Goal: Information Seeking & Learning: Compare options

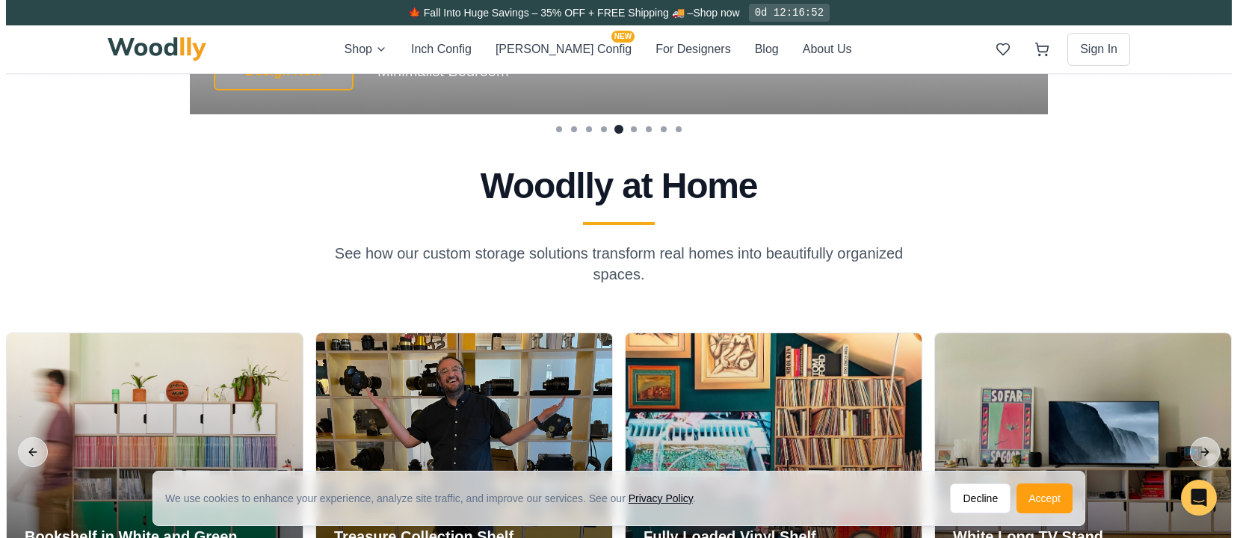
scroll to position [3106, 0]
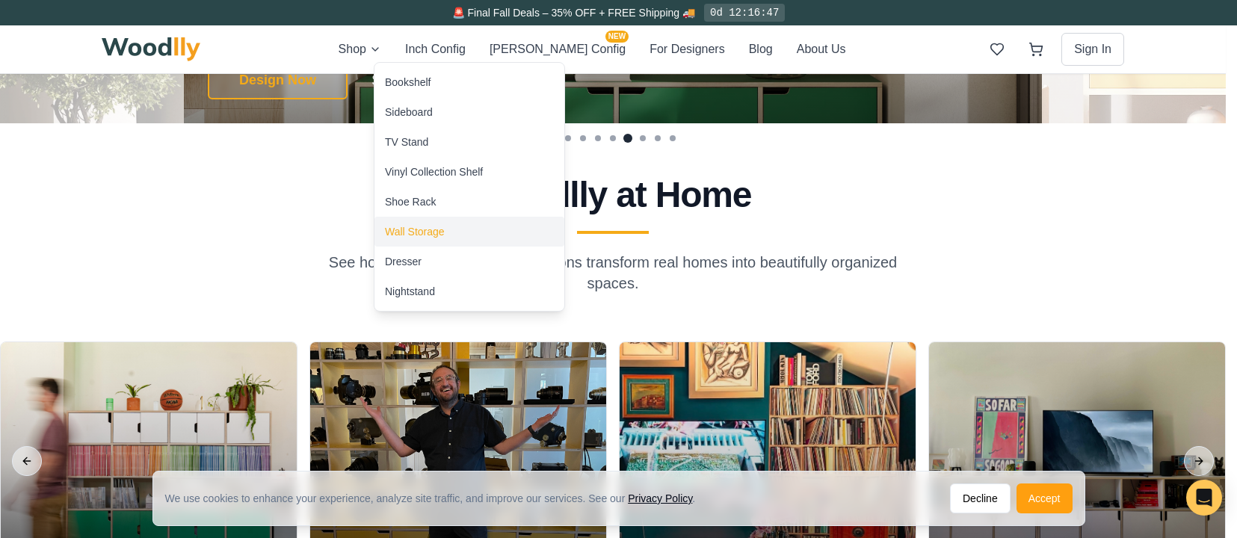
click at [419, 229] on div "Wall Storage" at bounding box center [415, 231] width 60 height 15
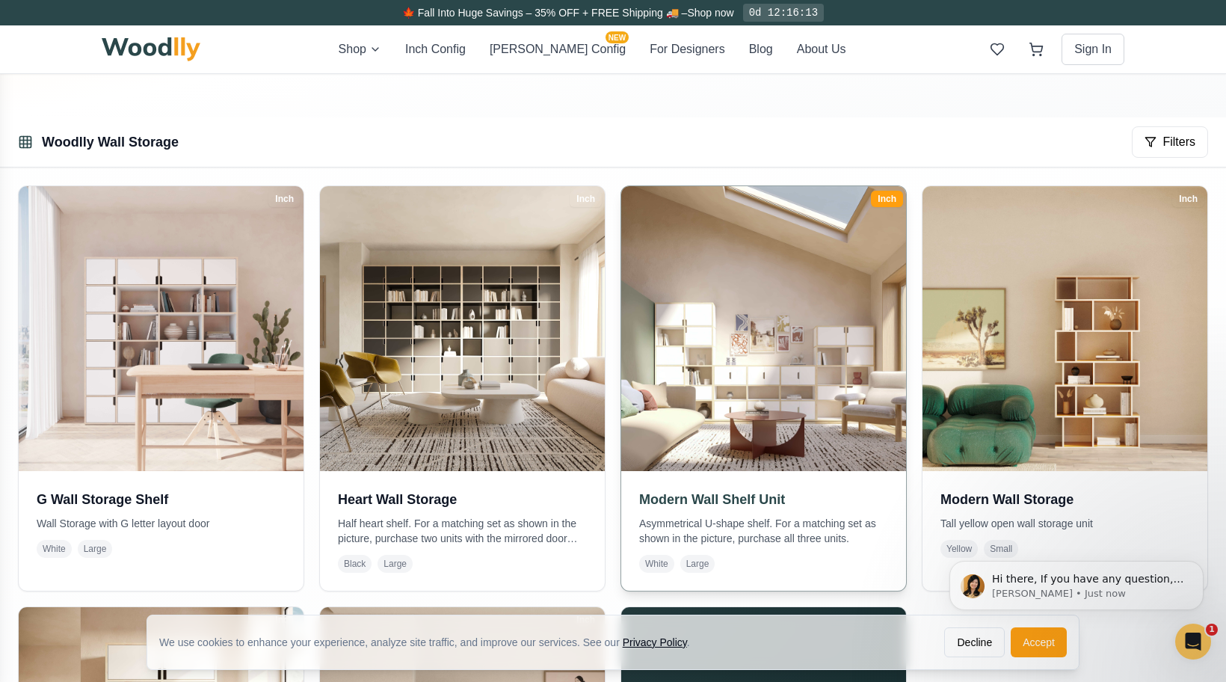
click at [703, 498] on h3 "Modern Wall Shelf Unit" at bounding box center [763, 499] width 249 height 21
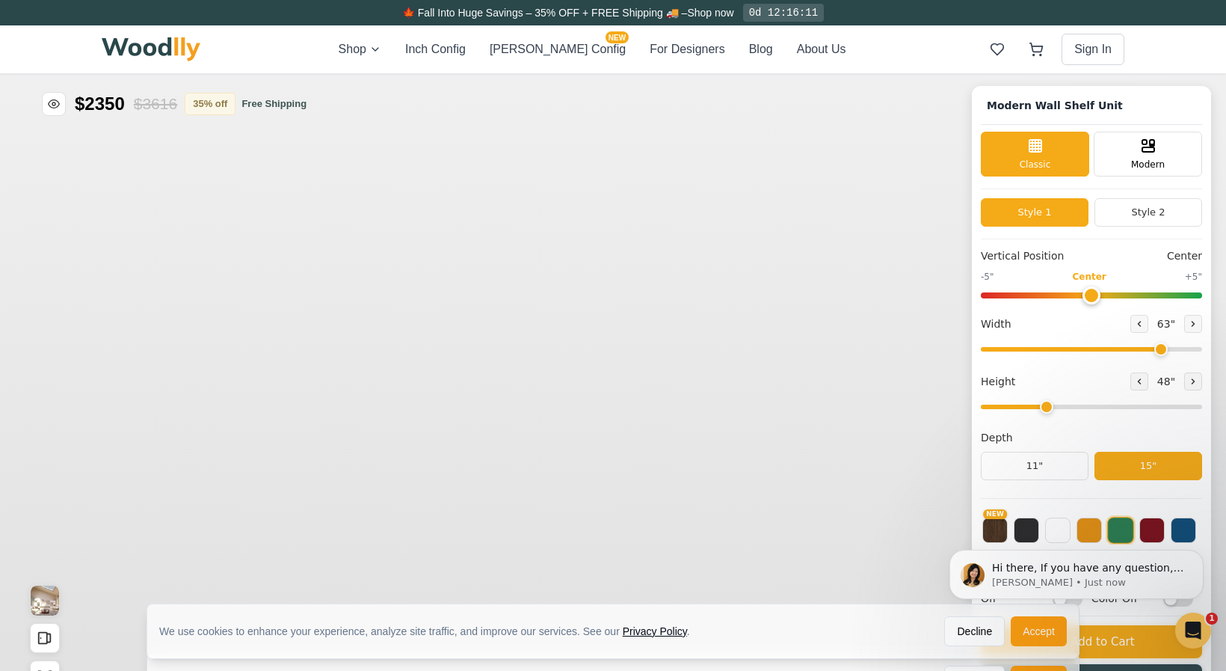
type input "63"
type input "3"
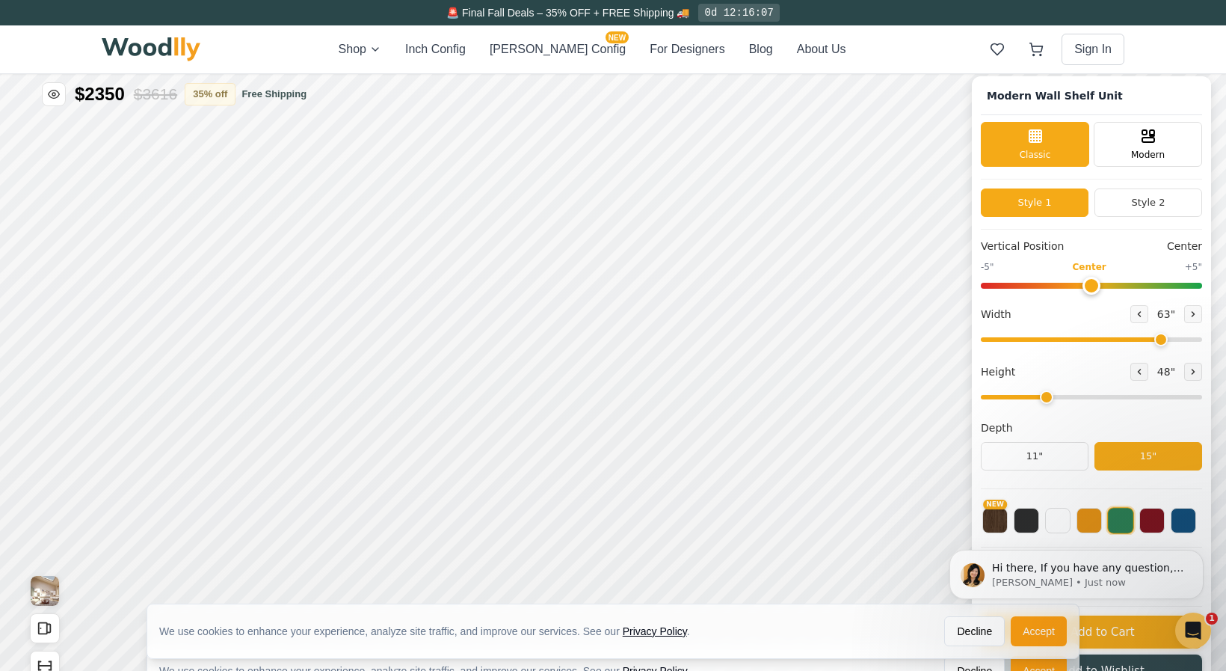
scroll to position [12, 0]
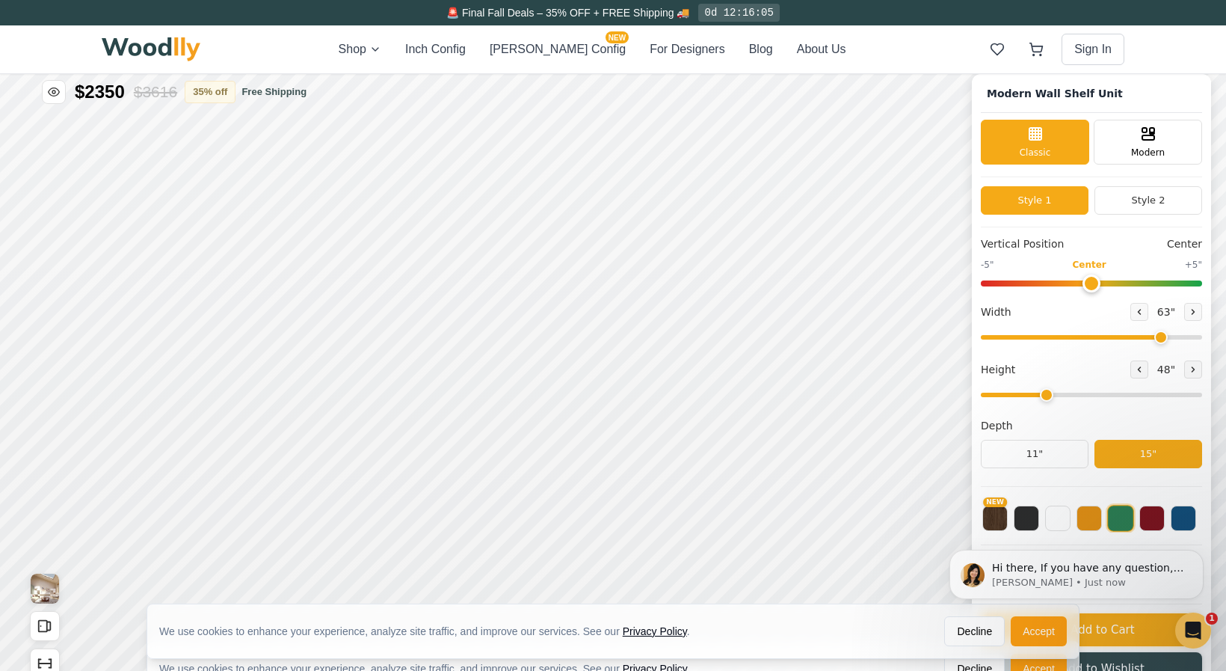
click at [1055, 520] on html "Hi there, If you have any question, we are right here for you. 😊 [PERSON_NAME] …" at bounding box center [1076, 574] width 299 height 112
click at [1050, 521] on html "Hi there, If you have any question, we are right here for you. 😊 [PERSON_NAME] …" at bounding box center [1076, 574] width 299 height 112
click at [1054, 521] on html "Hi there, If you have any question, we are right here for you. 😊 [PERSON_NAME] …" at bounding box center [1076, 574] width 299 height 112
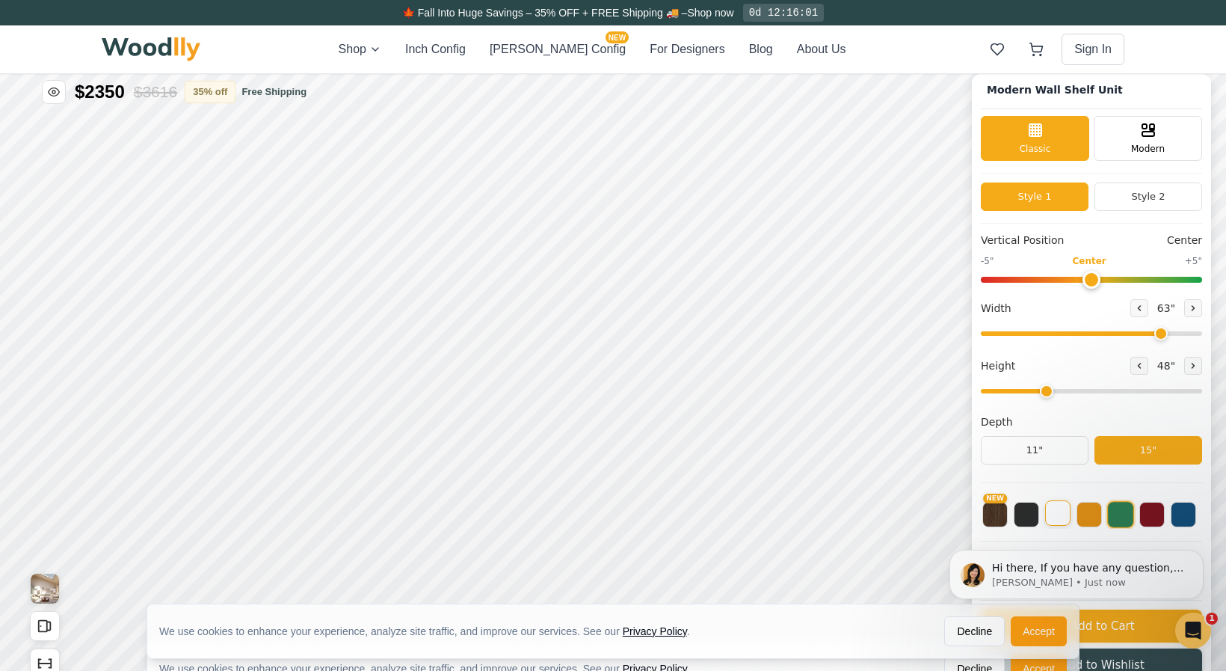
scroll to position [5, 0]
click at [42, 538] on img "View Gallery" at bounding box center [45, 588] width 28 height 30
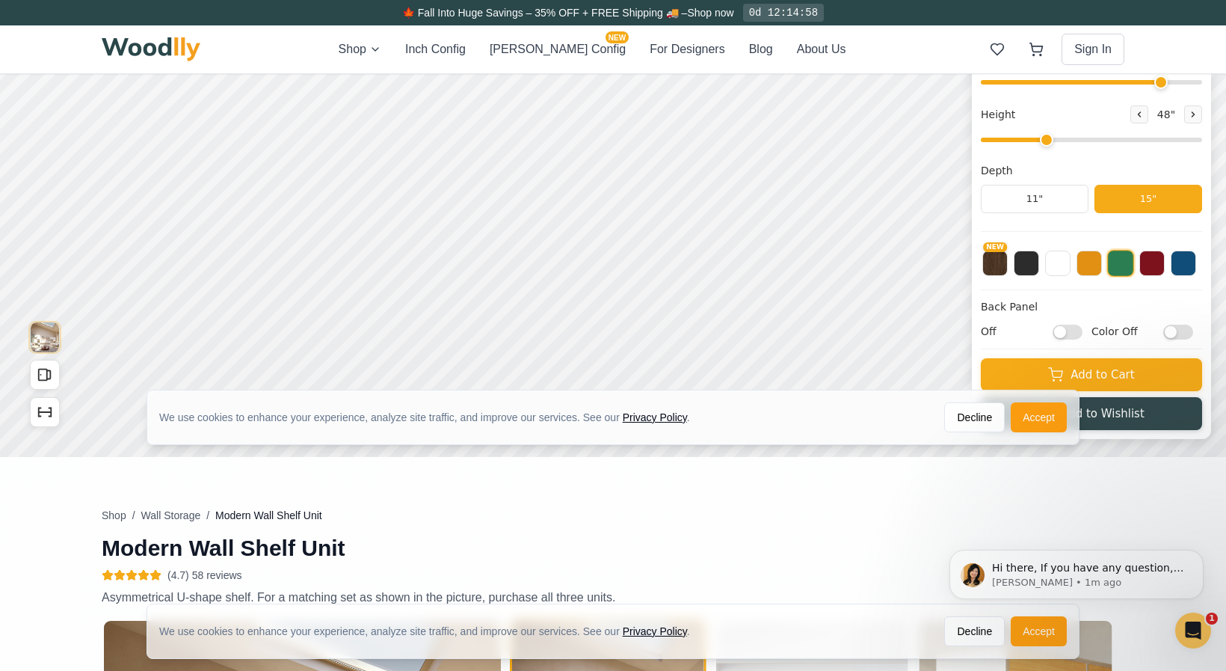
scroll to position [0, 0]
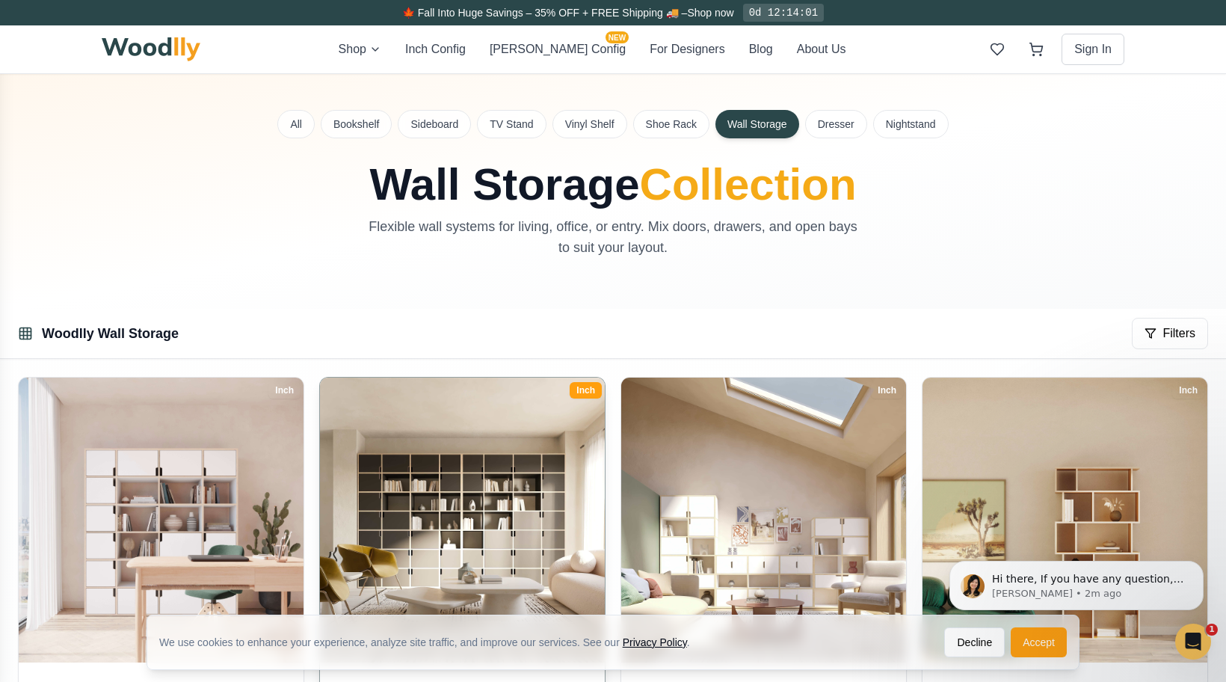
click at [522, 496] on img at bounding box center [462, 519] width 299 height 299
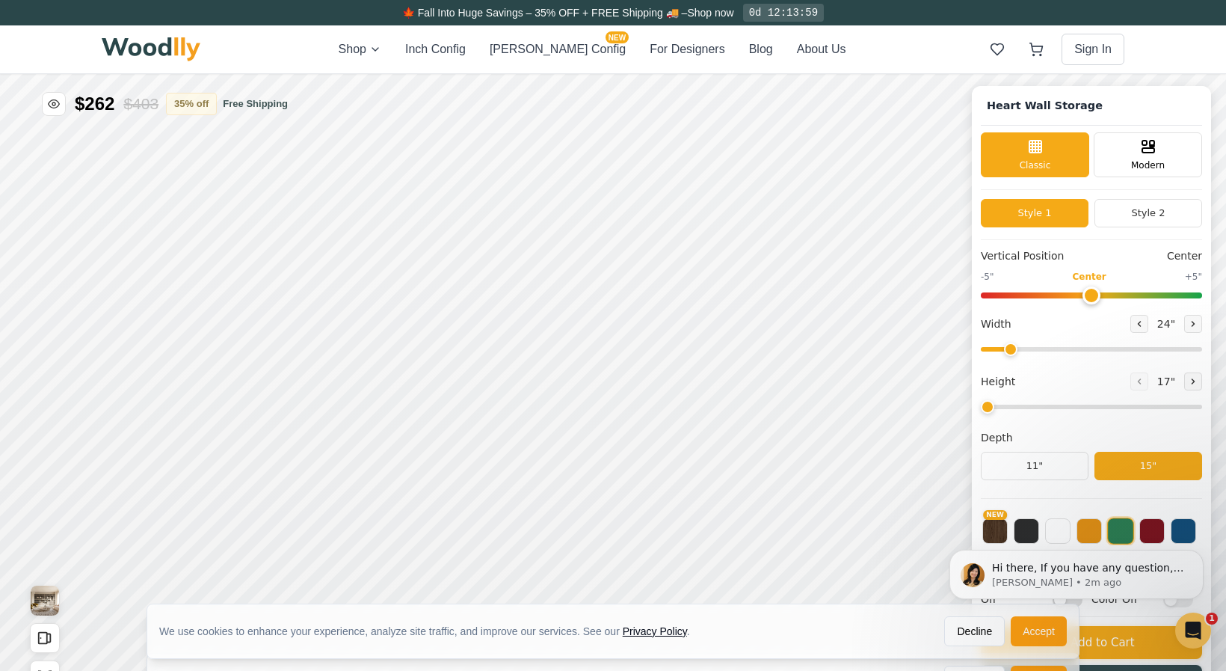
type input "72"
type input "7"
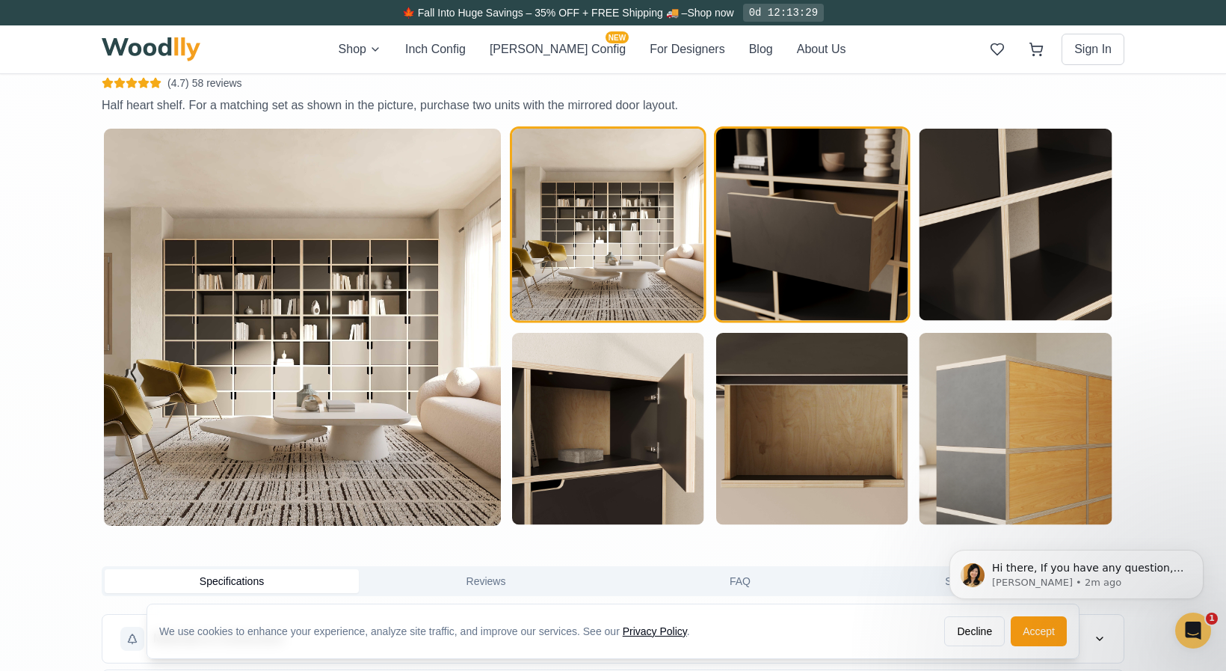
scroll to position [753, 0]
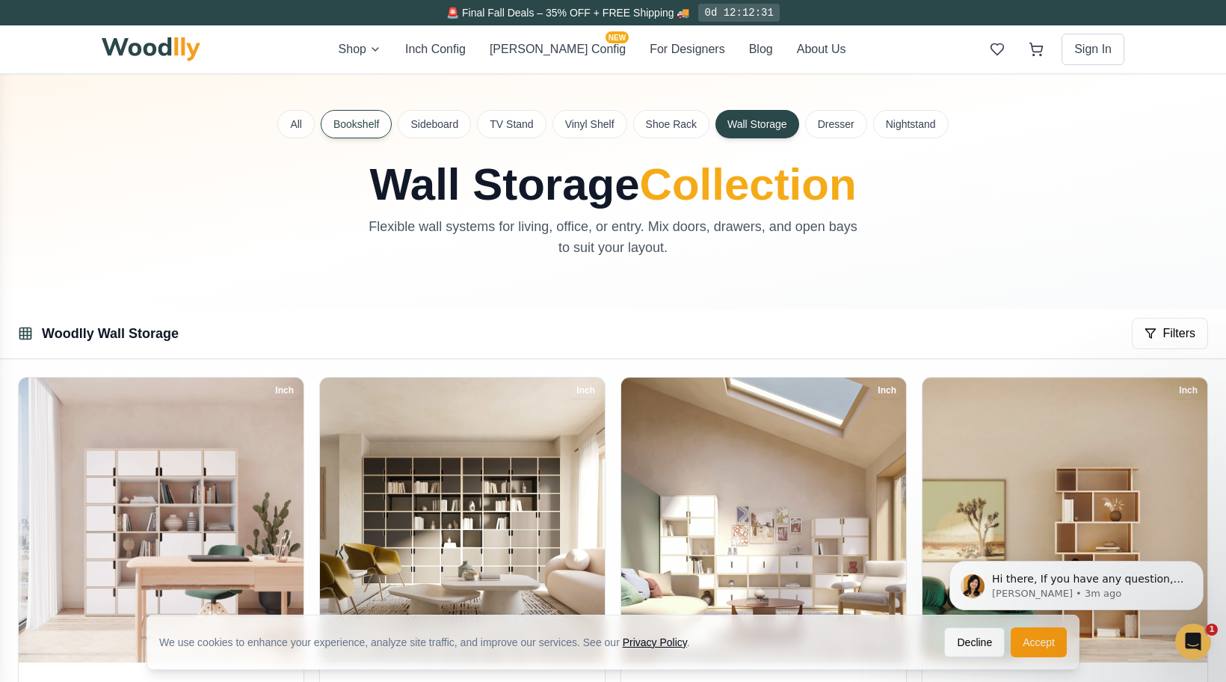
click at [349, 125] on button "Bookshelf" at bounding box center [356, 124] width 71 height 28
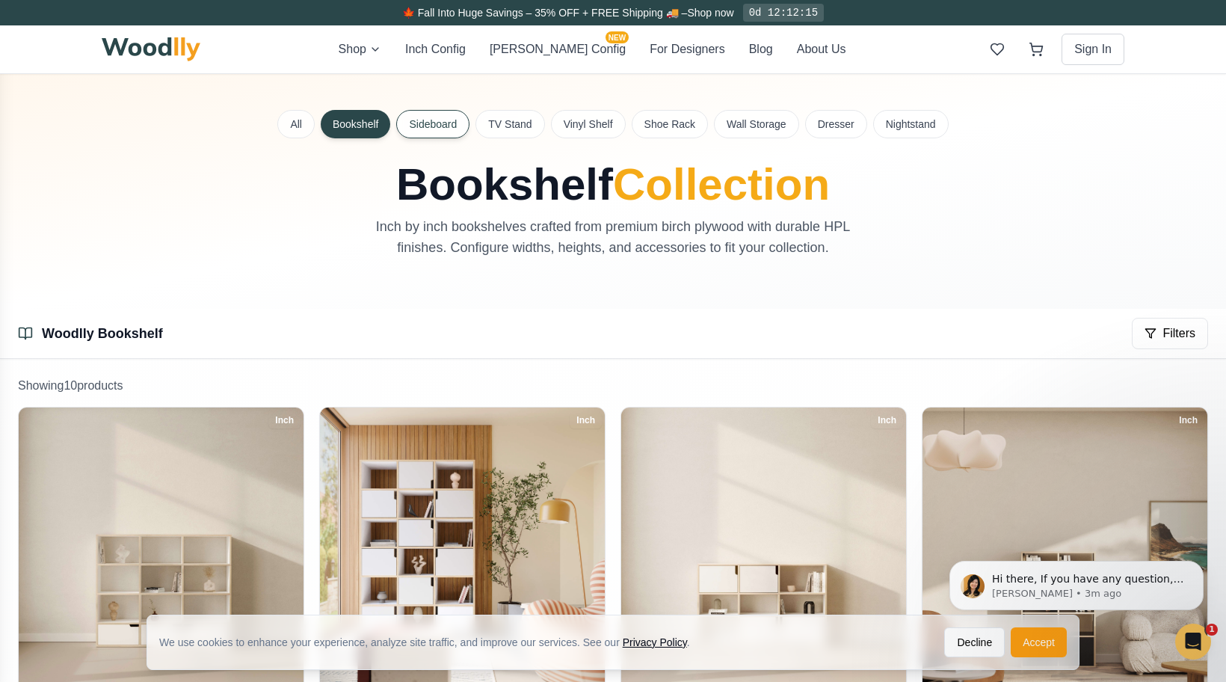
click at [422, 127] on button "Sideboard" at bounding box center [432, 124] width 73 height 28
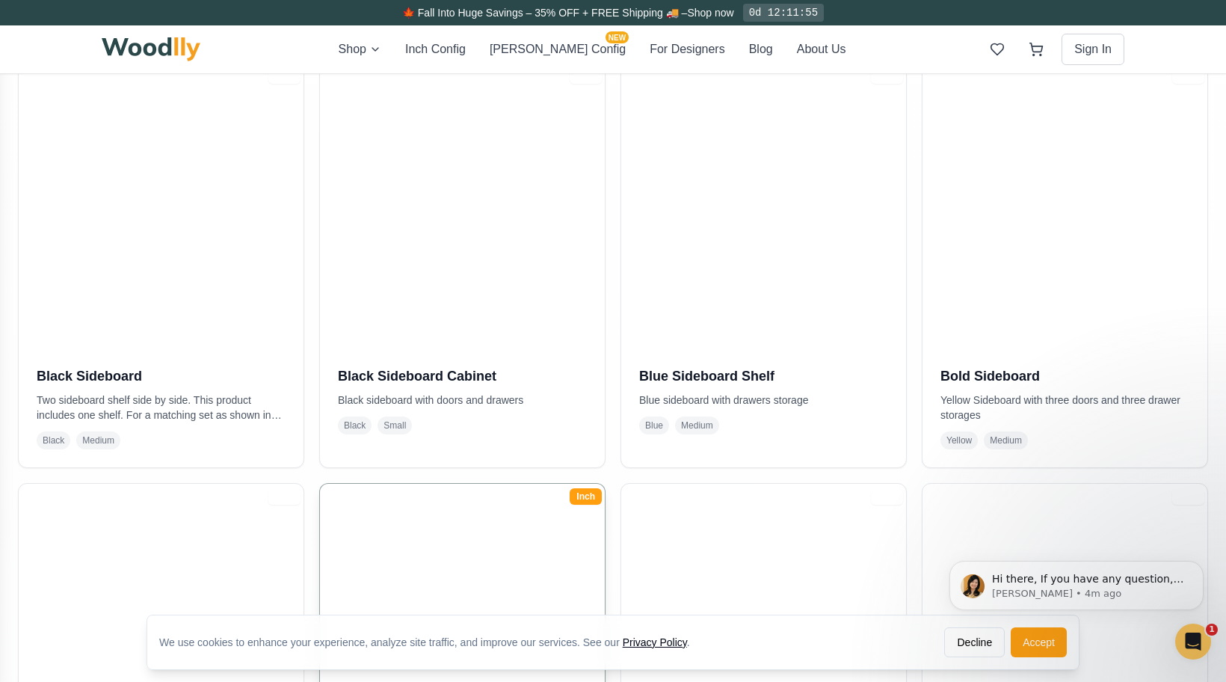
scroll to position [342, 0]
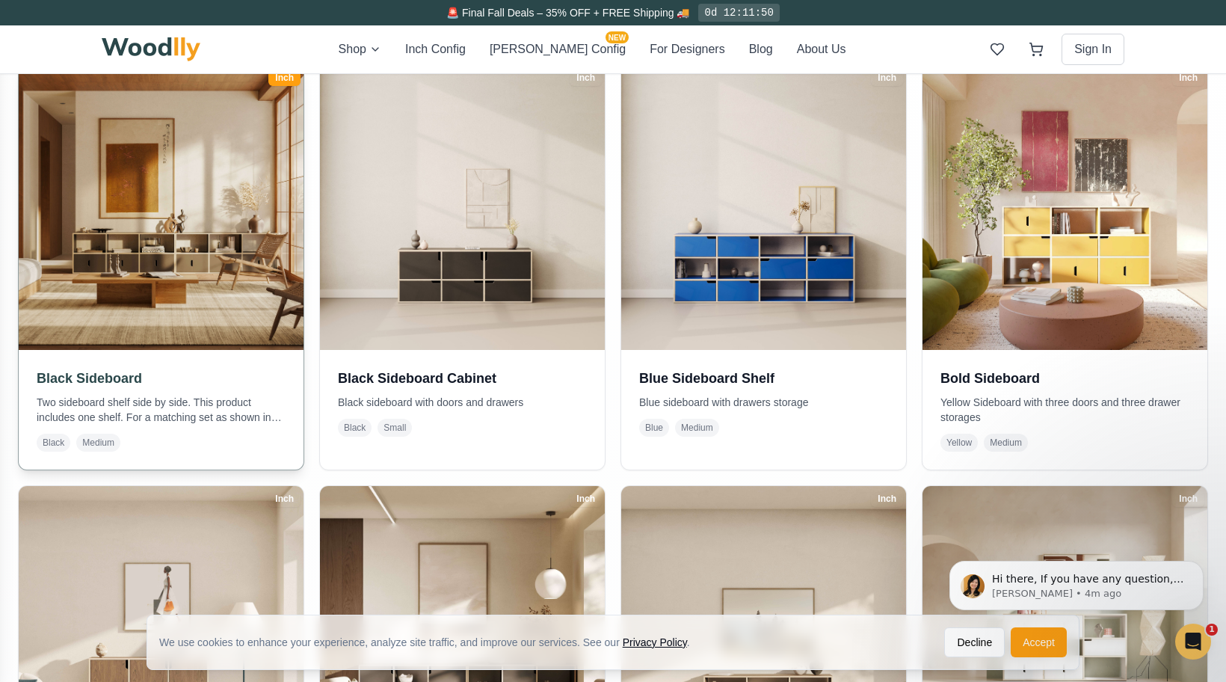
click at [214, 262] on img at bounding box center [160, 207] width 299 height 299
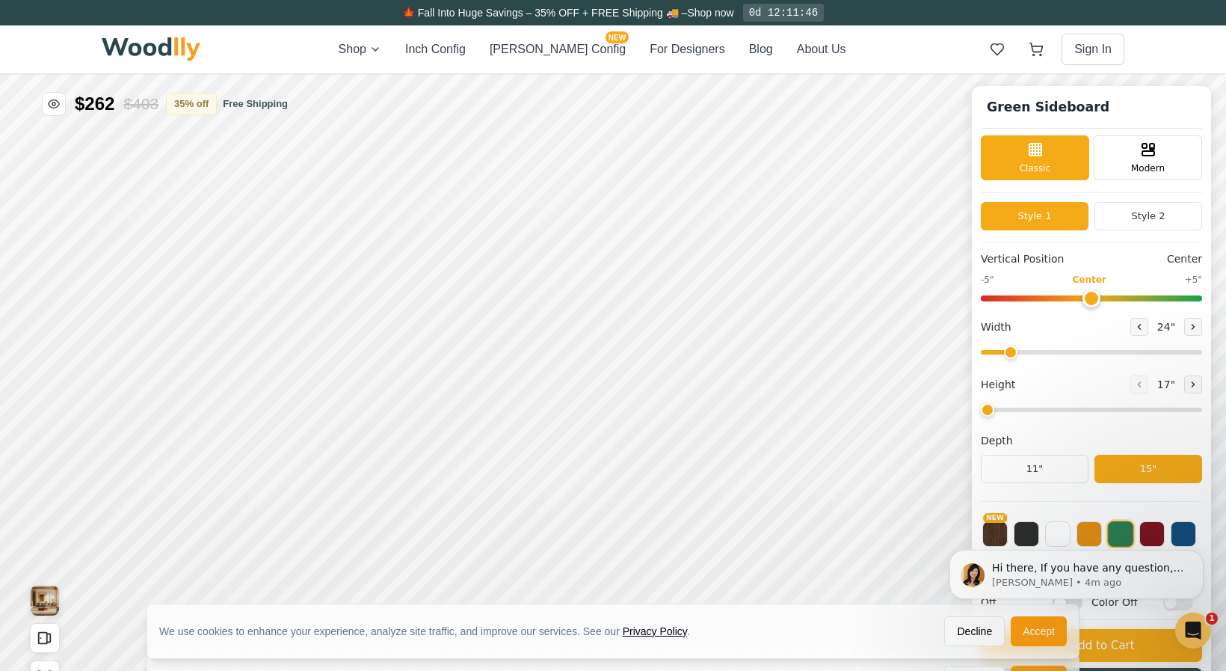
type input "56"
type input "2"
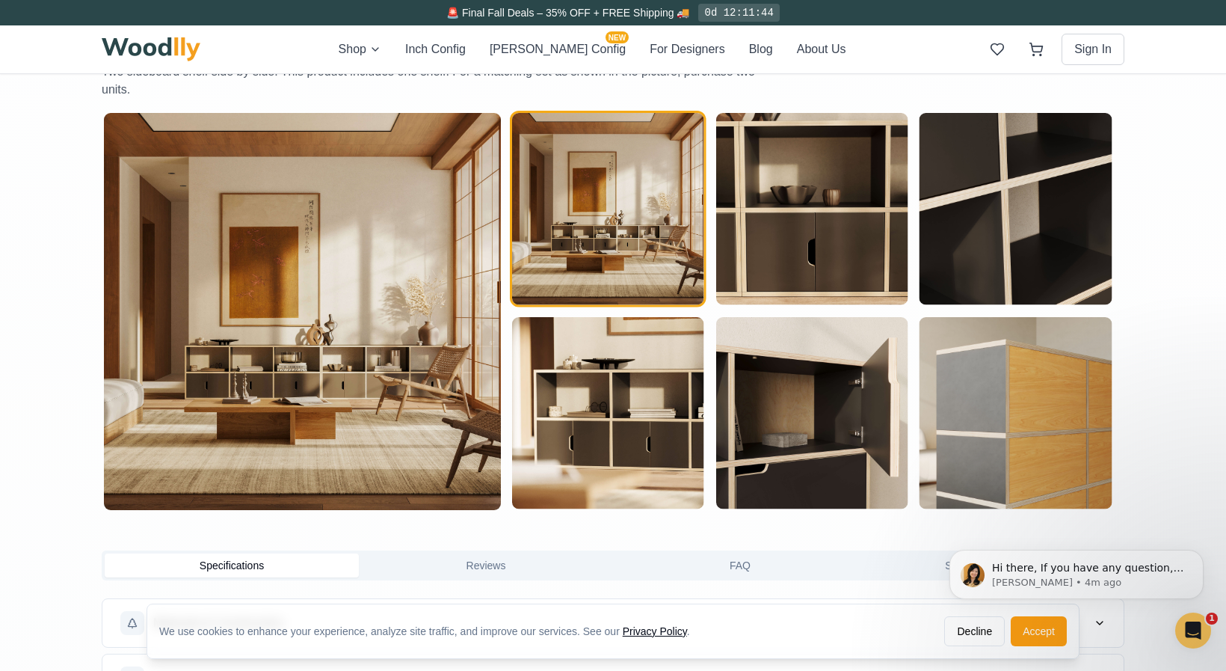
scroll to position [787, 0]
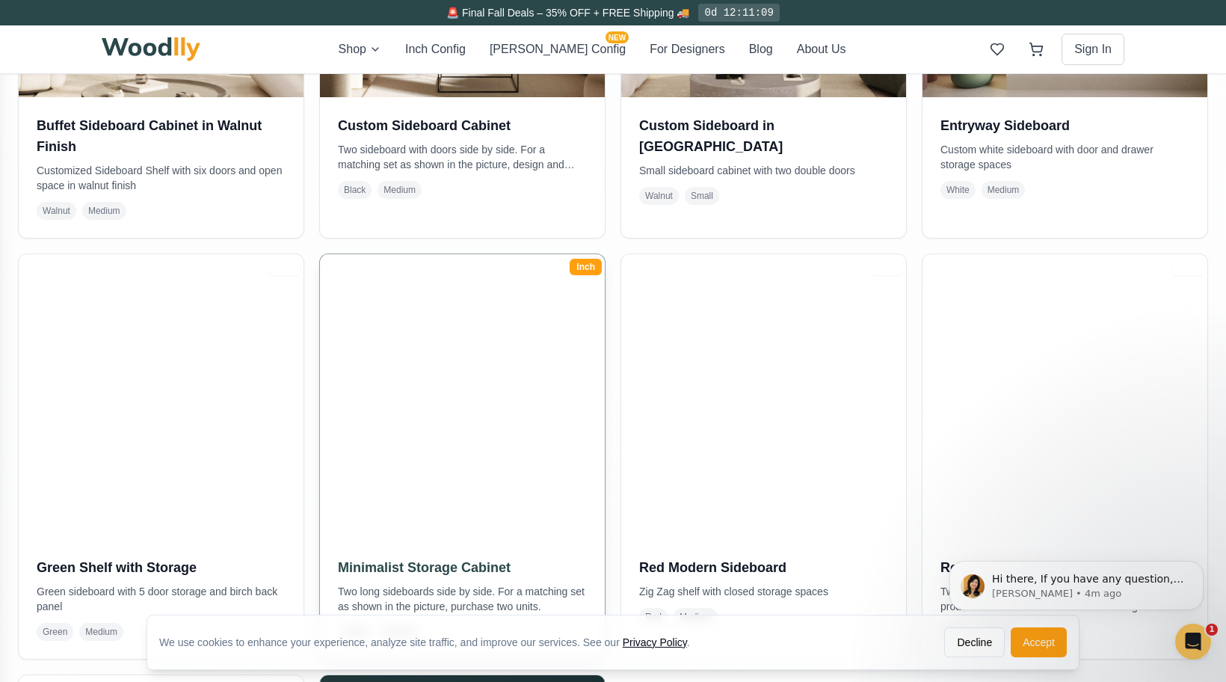
scroll to position [1038, 0]
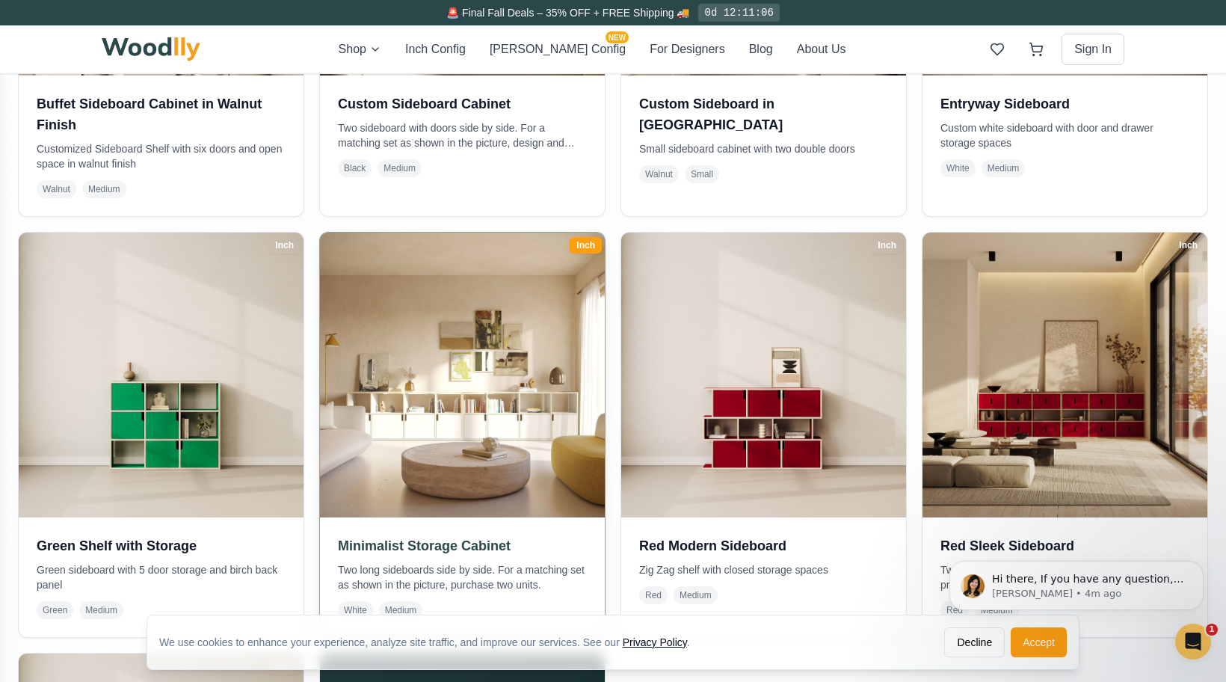
click at [534, 420] on img at bounding box center [462, 374] width 299 height 299
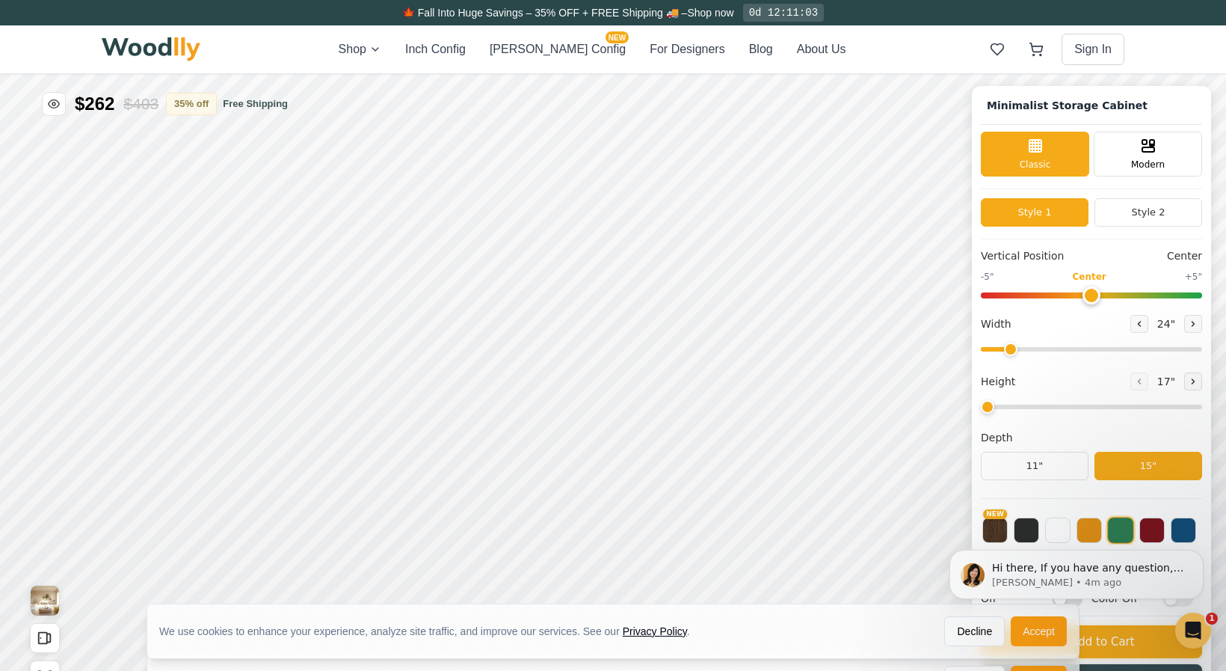
type input "72"
type input "2"
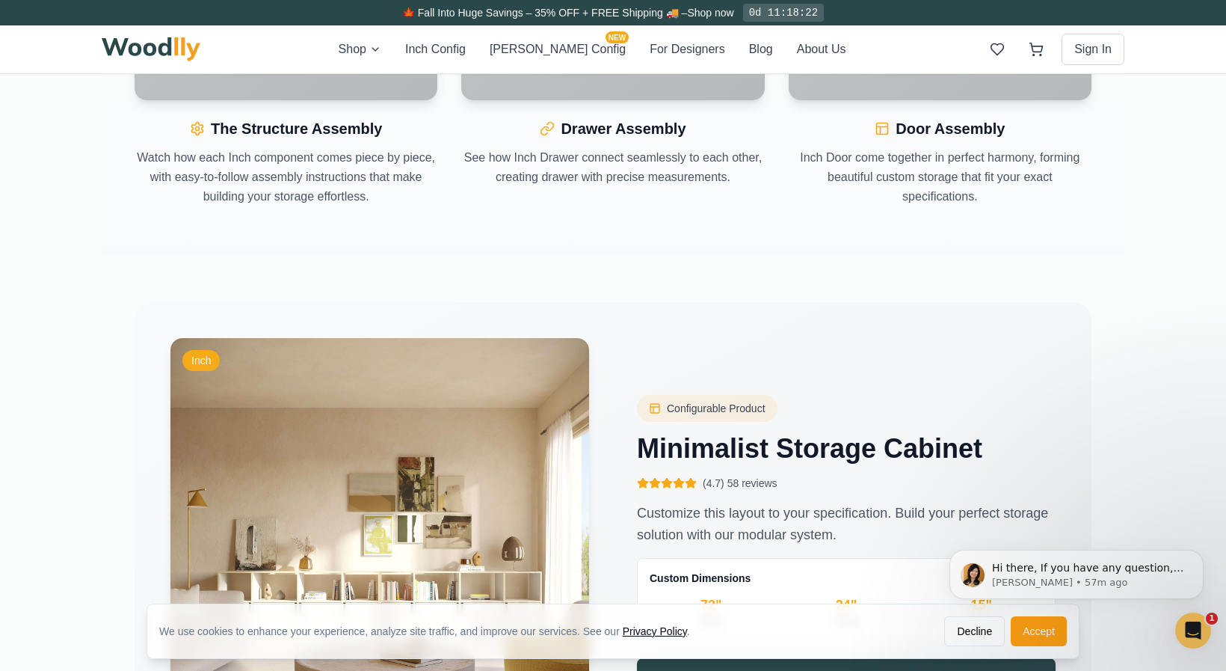
scroll to position [2353, 0]
